Goal: Information Seeking & Learning: Learn about a topic

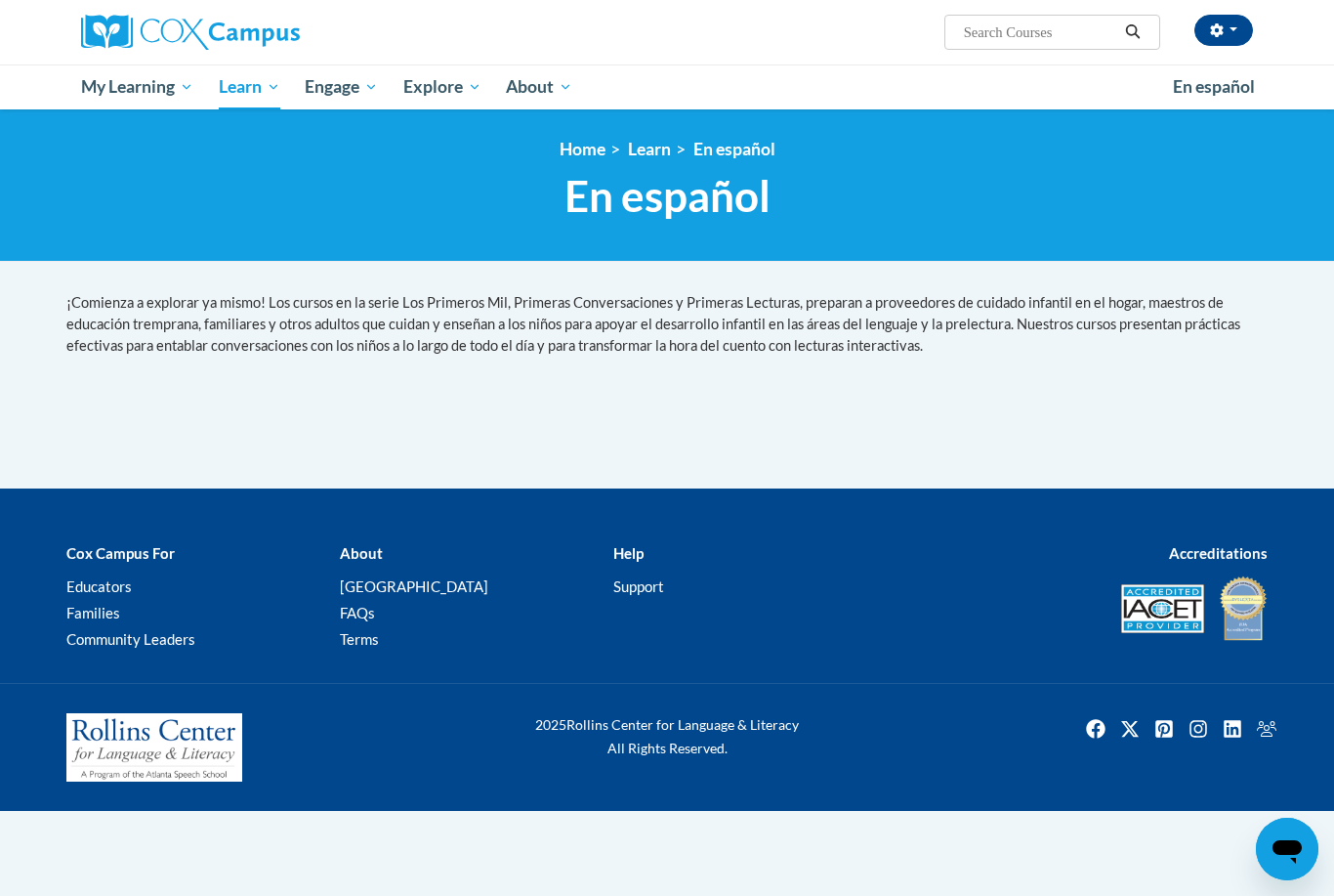
click at [1208, 57] on div "[PERSON_NAME] ([GEOGRAPHIC_DATA]/Puerto_Rico UTC-04:00) My Profile Inbox My Tra…" at bounding box center [666, 32] width 1230 height 64
click at [1200, 75] on link "En español" at bounding box center [1214, 87] width 108 height 41
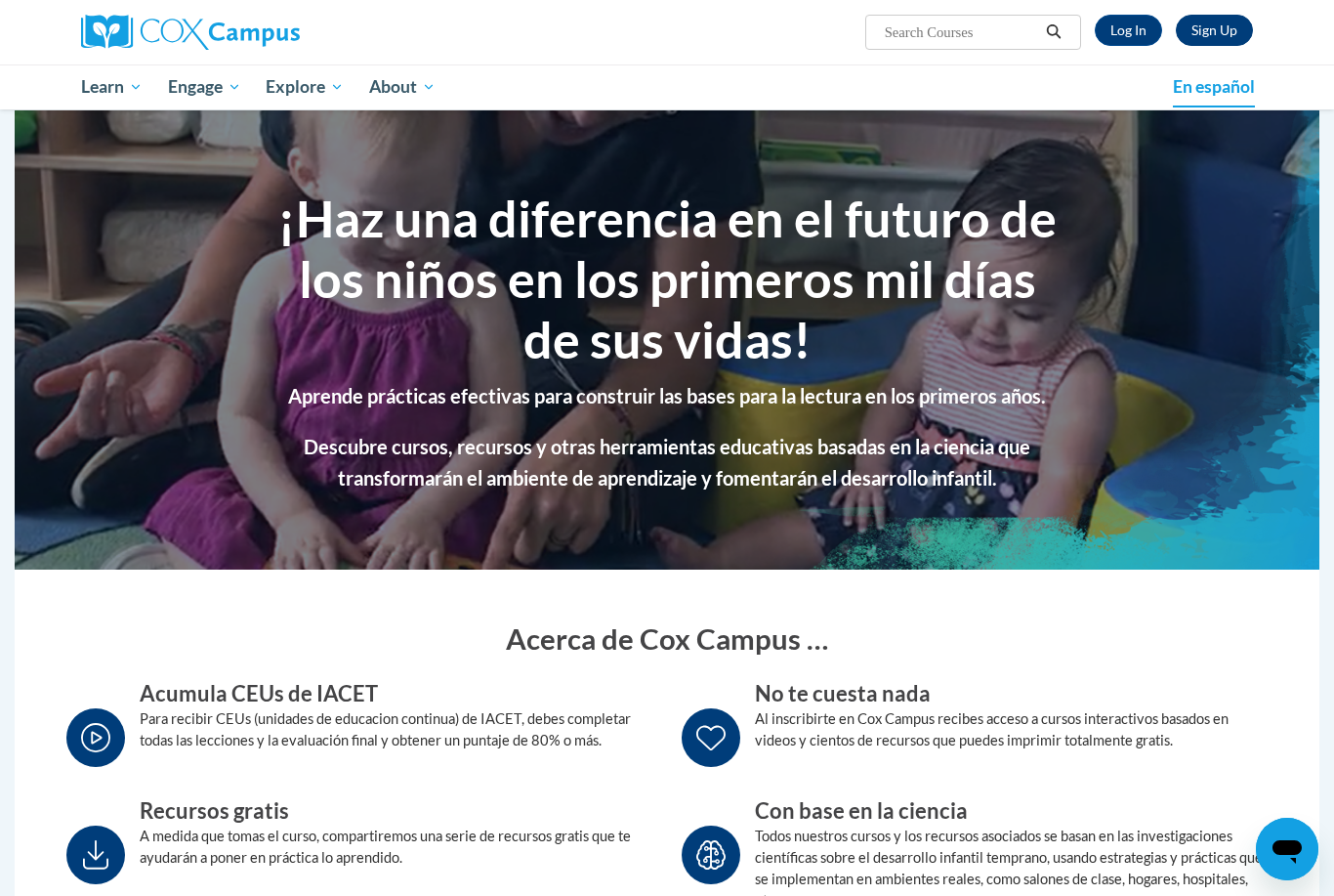
click at [1200, 33] on link "Sign Up" at bounding box center [1215, 31] width 77 height 32
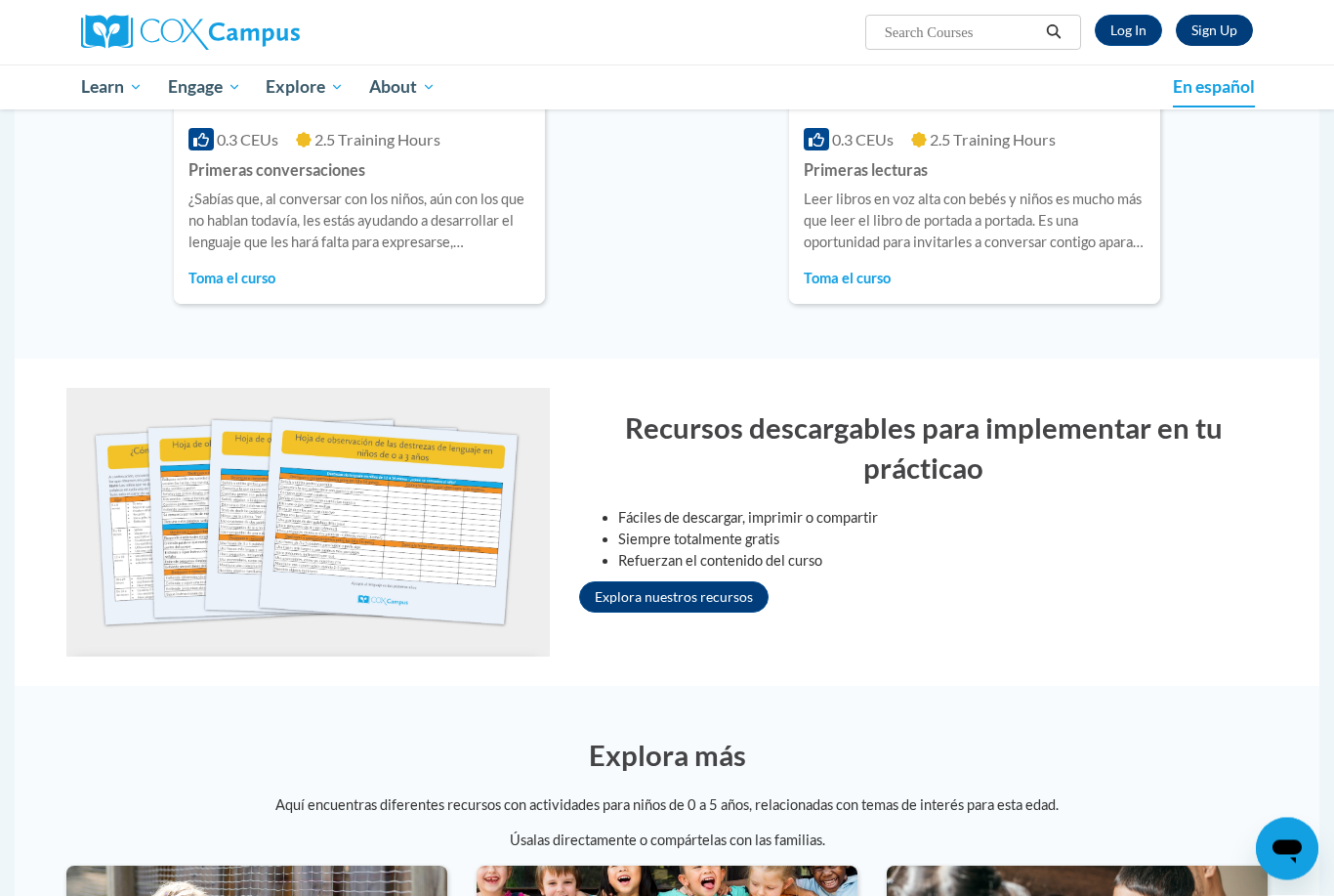
scroll to position [1469, 0]
click at [719, 600] on link "Explora nuestros recursos" at bounding box center [674, 597] width 189 height 32
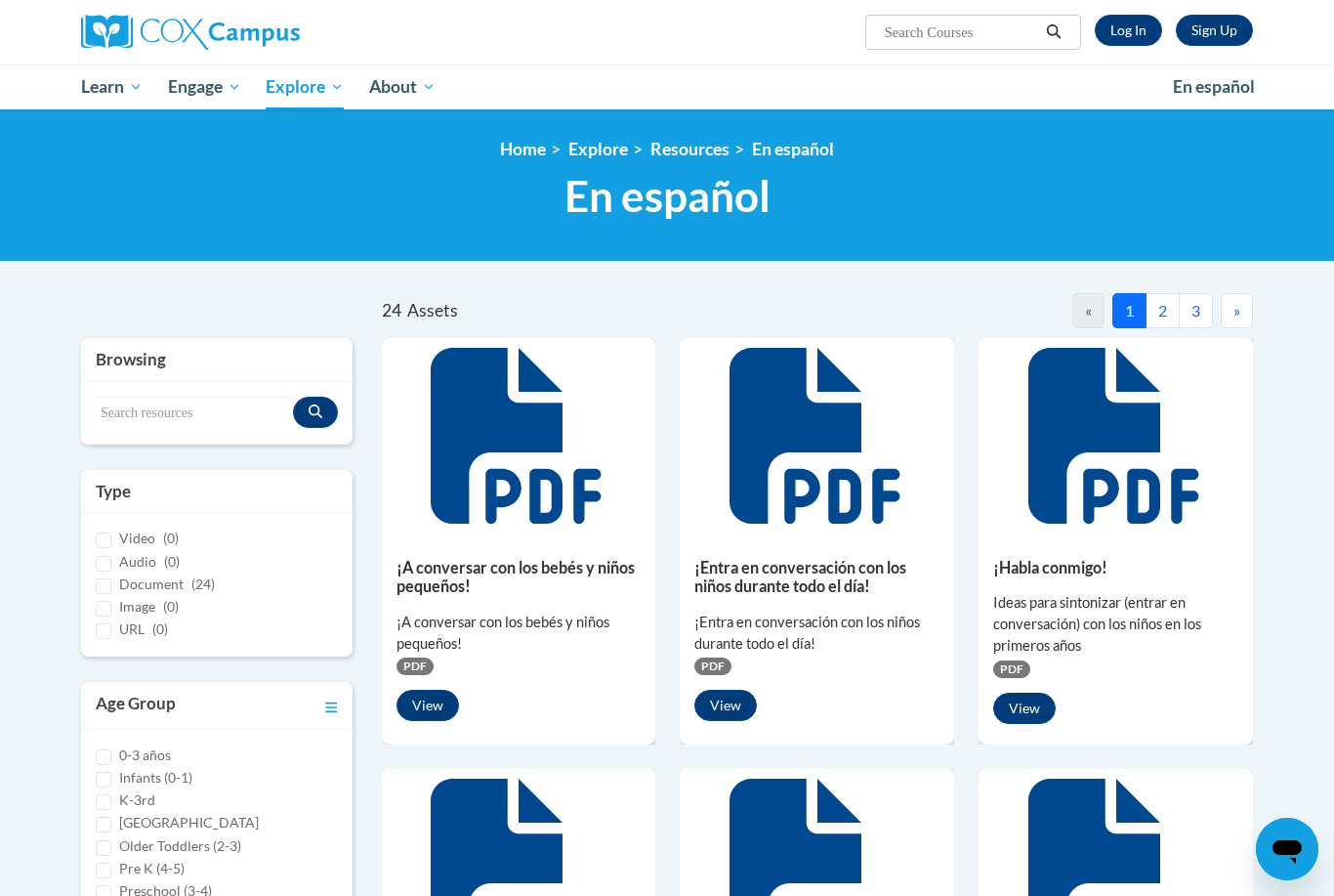
click at [1160, 302] on button "2" at bounding box center [1162, 311] width 35 height 36
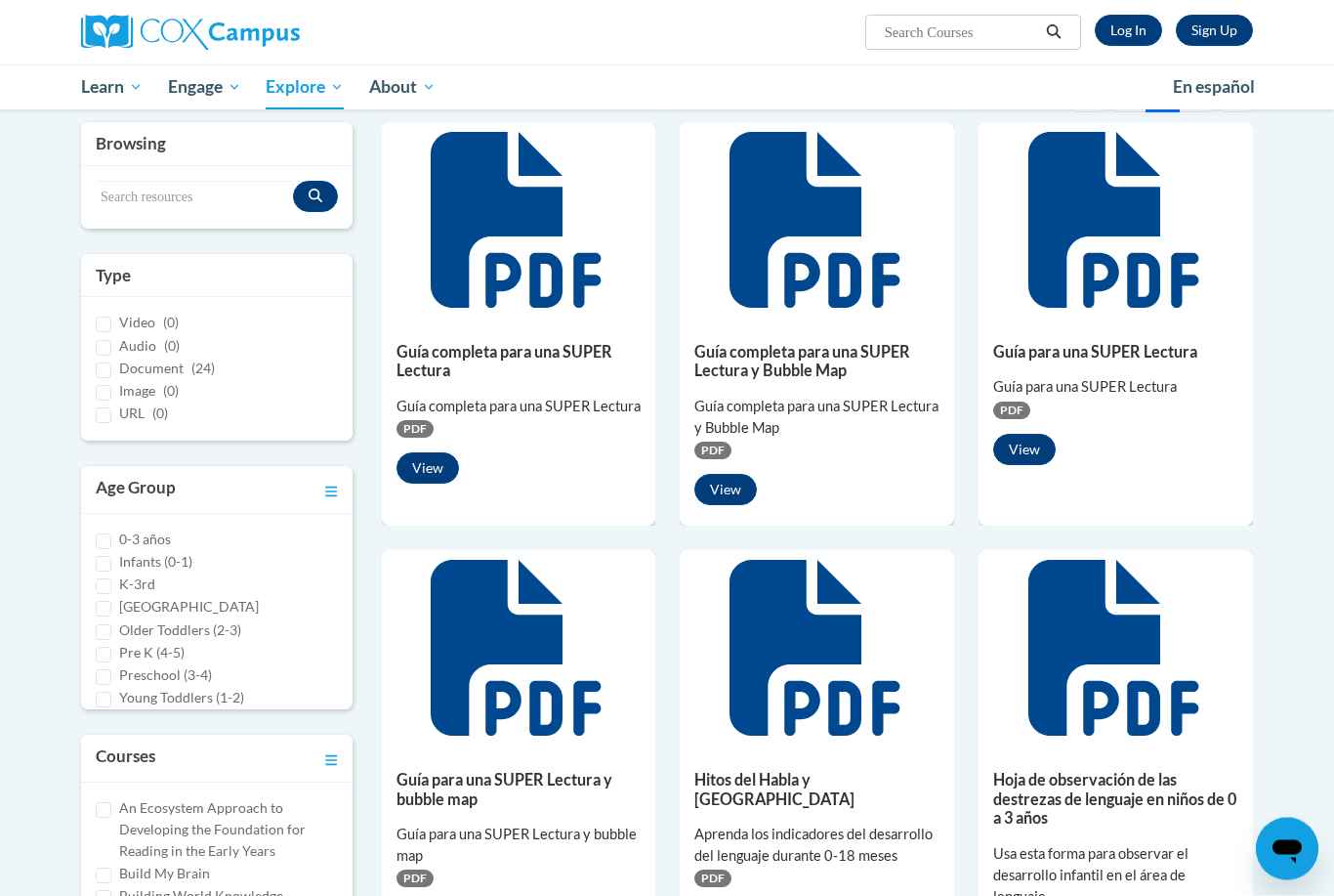
scroll to position [216, 0]
